Goal: Go to known website: Access a specific website the user already knows

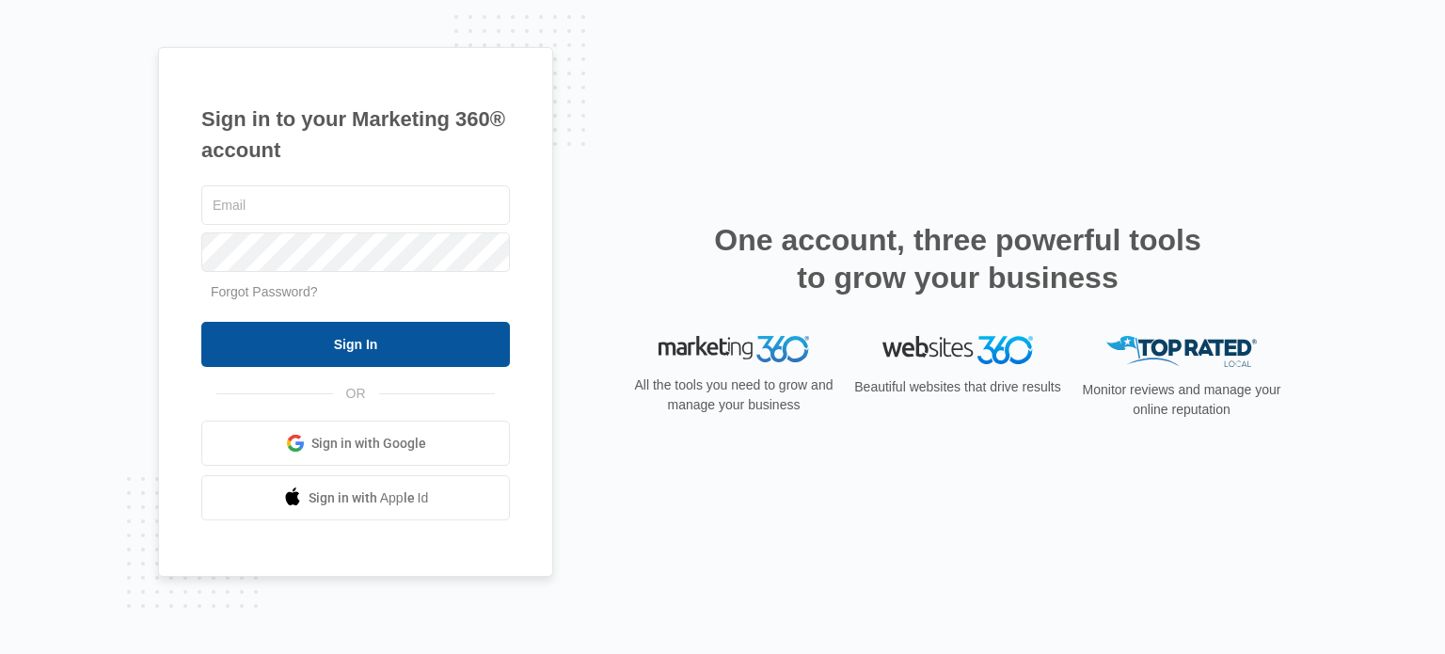
type input "[EMAIL_ADDRESS][DOMAIN_NAME]"
click at [463, 333] on input "Sign In" at bounding box center [355, 344] width 309 height 45
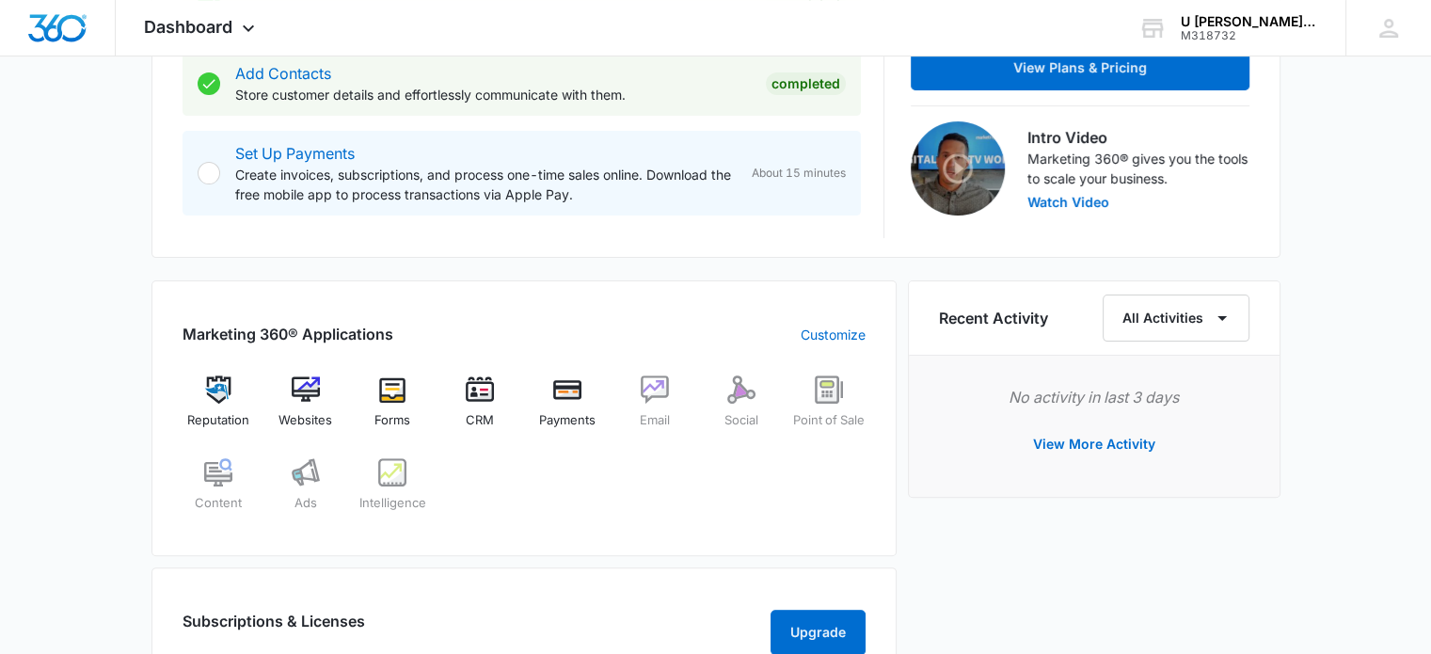
scroll to position [627, 0]
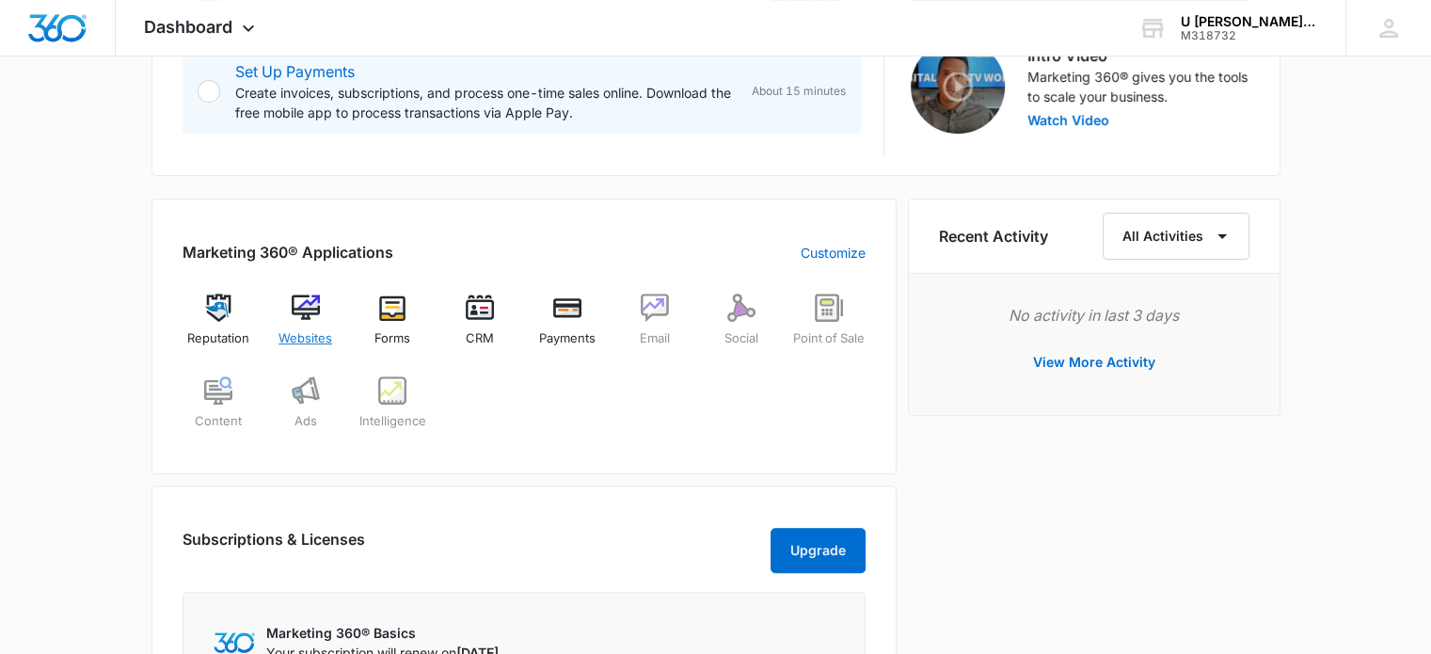
click at [309, 315] on img at bounding box center [306, 308] width 28 height 28
